Goal: Information Seeking & Learning: Learn about a topic

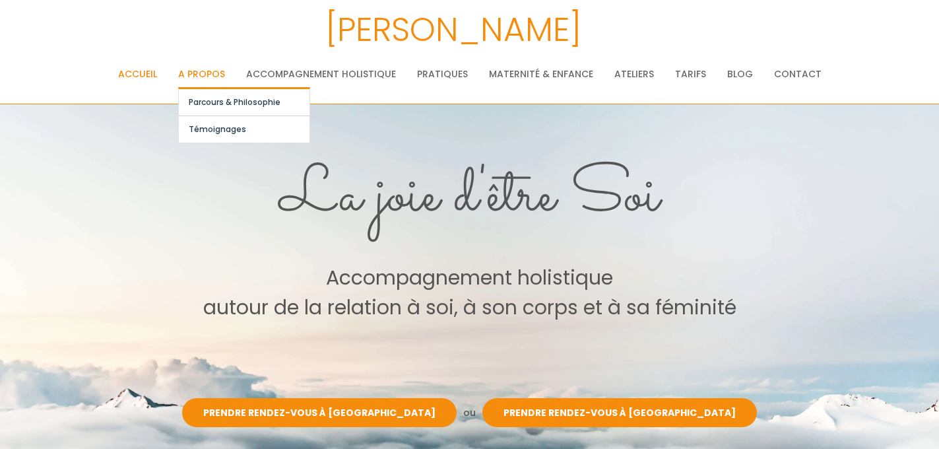
click at [212, 69] on link "A propos" at bounding box center [201, 74] width 47 height 26
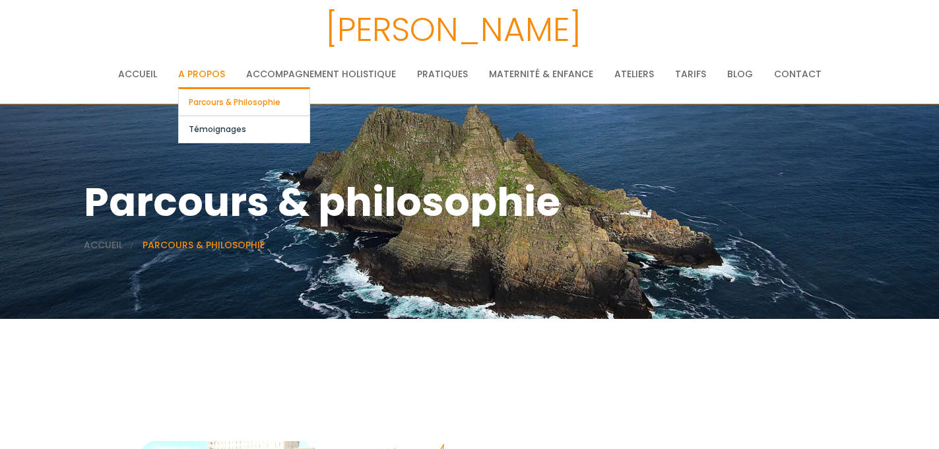
click at [222, 97] on link "Parcours & philosophie" at bounding box center [244, 102] width 131 height 26
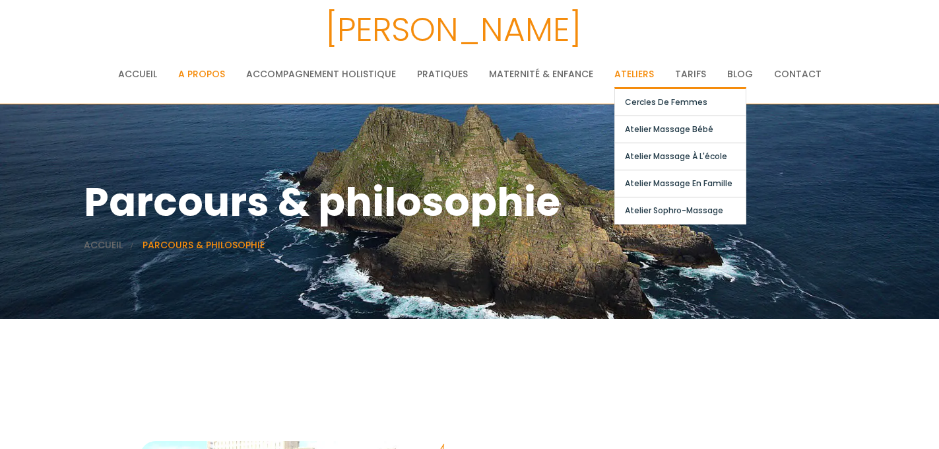
click at [630, 75] on link "Ateliers" at bounding box center [635, 74] width 40 height 26
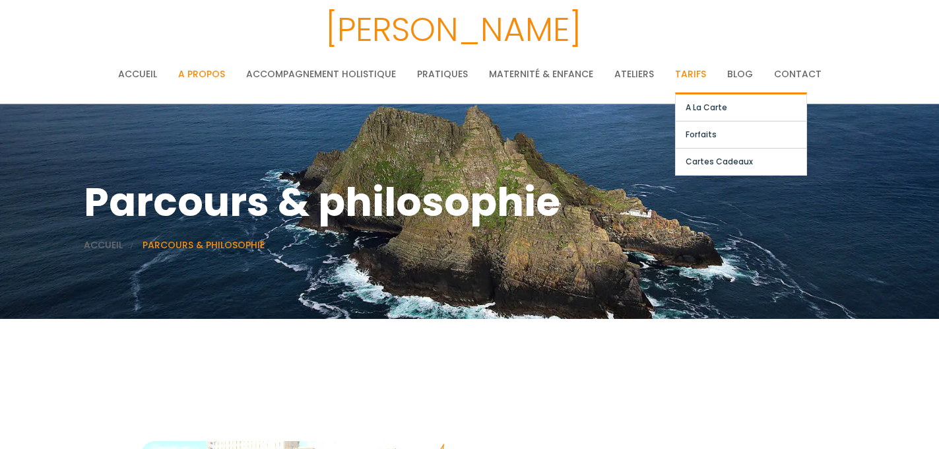
click at [685, 77] on link "Tarifs" at bounding box center [690, 74] width 31 height 26
click at [698, 102] on link "A la carte" at bounding box center [741, 107] width 131 height 26
